Goal: Task Accomplishment & Management: Complete application form

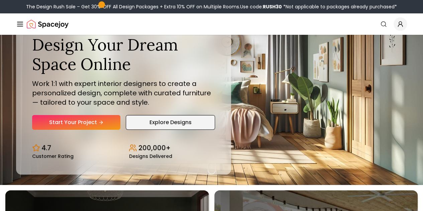
scroll to position [16, 0]
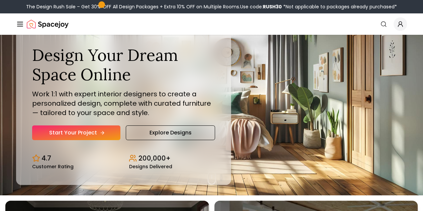
click at [73, 140] on link "Start Your Project" at bounding box center [76, 132] width 88 height 15
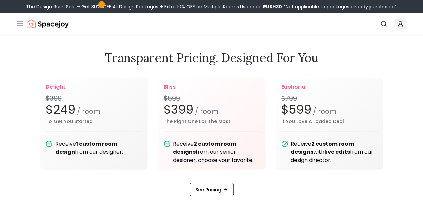
scroll to position [763, 0]
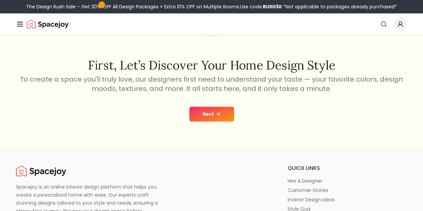
click at [215, 120] on button "Next" at bounding box center [211, 114] width 45 height 15
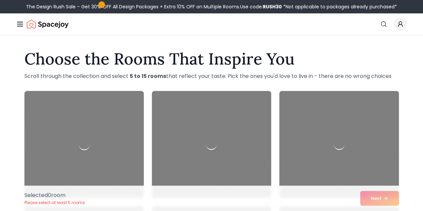
click at [108, 129] on div at bounding box center [83, 144] width 125 height 112
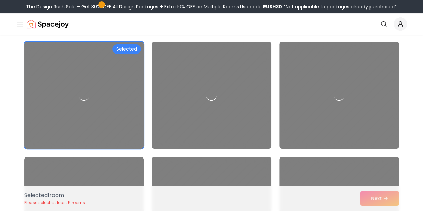
scroll to position [49, 0]
click at [132, 82] on div at bounding box center [83, 95] width 119 height 107
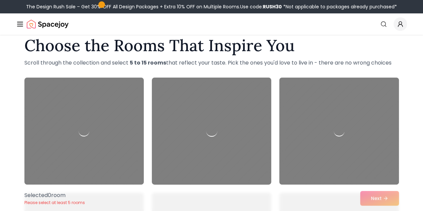
scroll to position [0, 0]
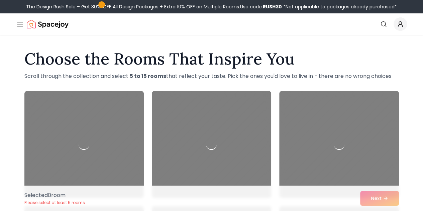
click at [0, 0] on link "Start Your Project" at bounding box center [0, 0] width 0 height 0
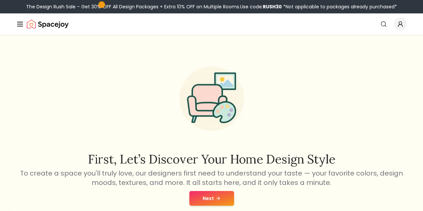
click at [210, 202] on button "Next" at bounding box center [211, 198] width 45 height 15
